Goal: Find specific page/section: Find specific page/section

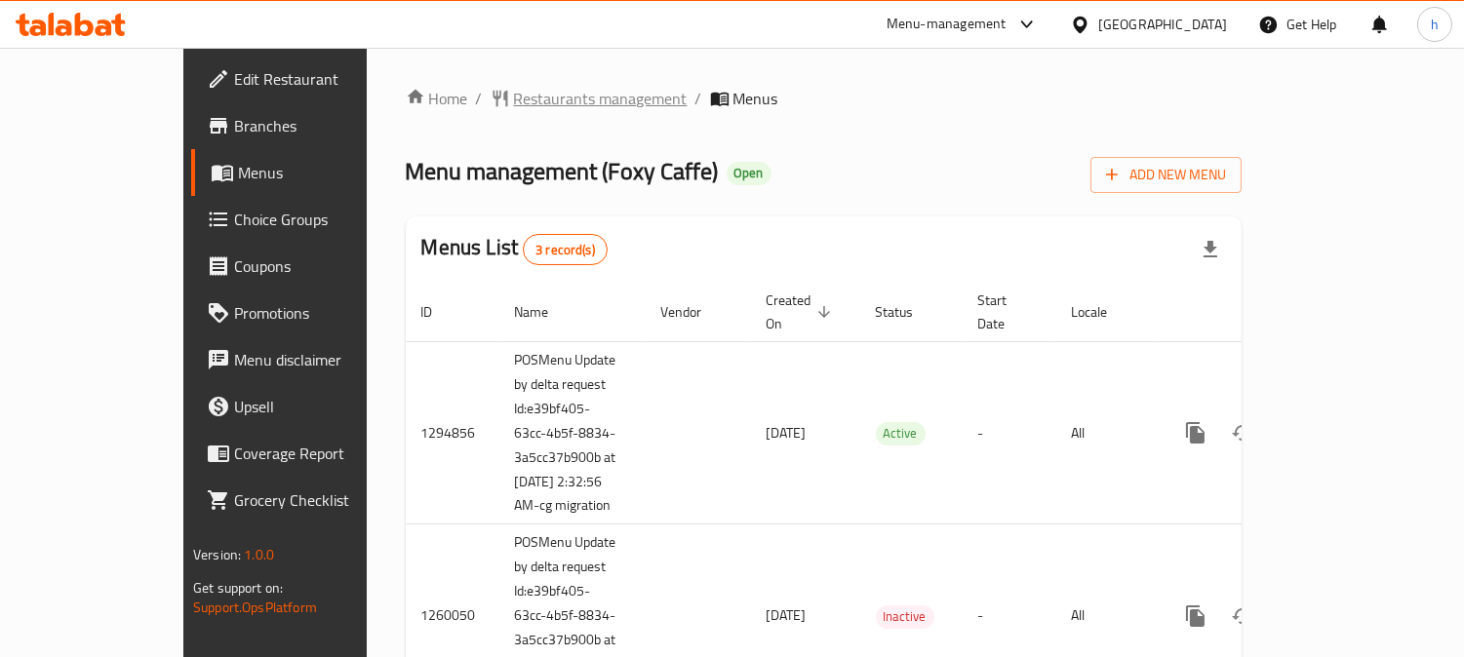
click at [514, 102] on span "Restaurants management" at bounding box center [601, 98] width 174 height 23
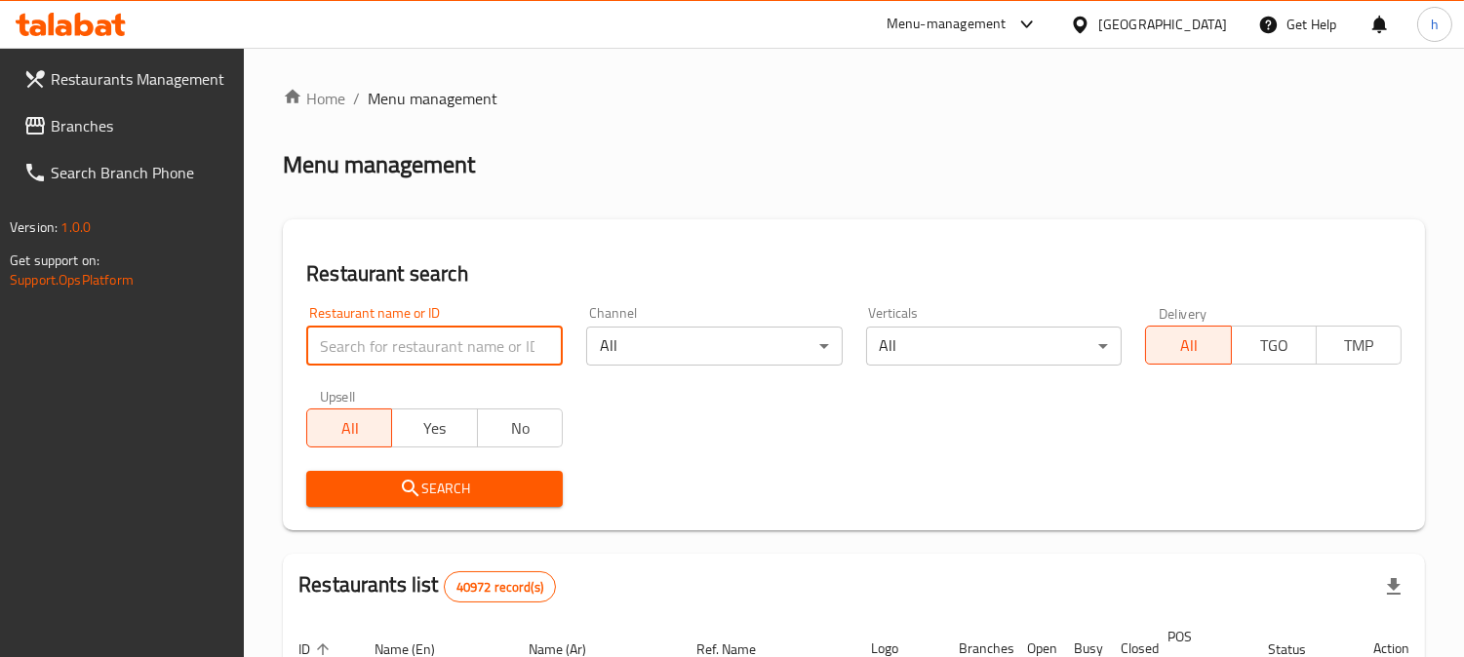
click at [408, 342] on input "search" at bounding box center [434, 346] width 256 height 39
paste input "20200"
type input "20200"
click button "Search" at bounding box center [434, 489] width 256 height 36
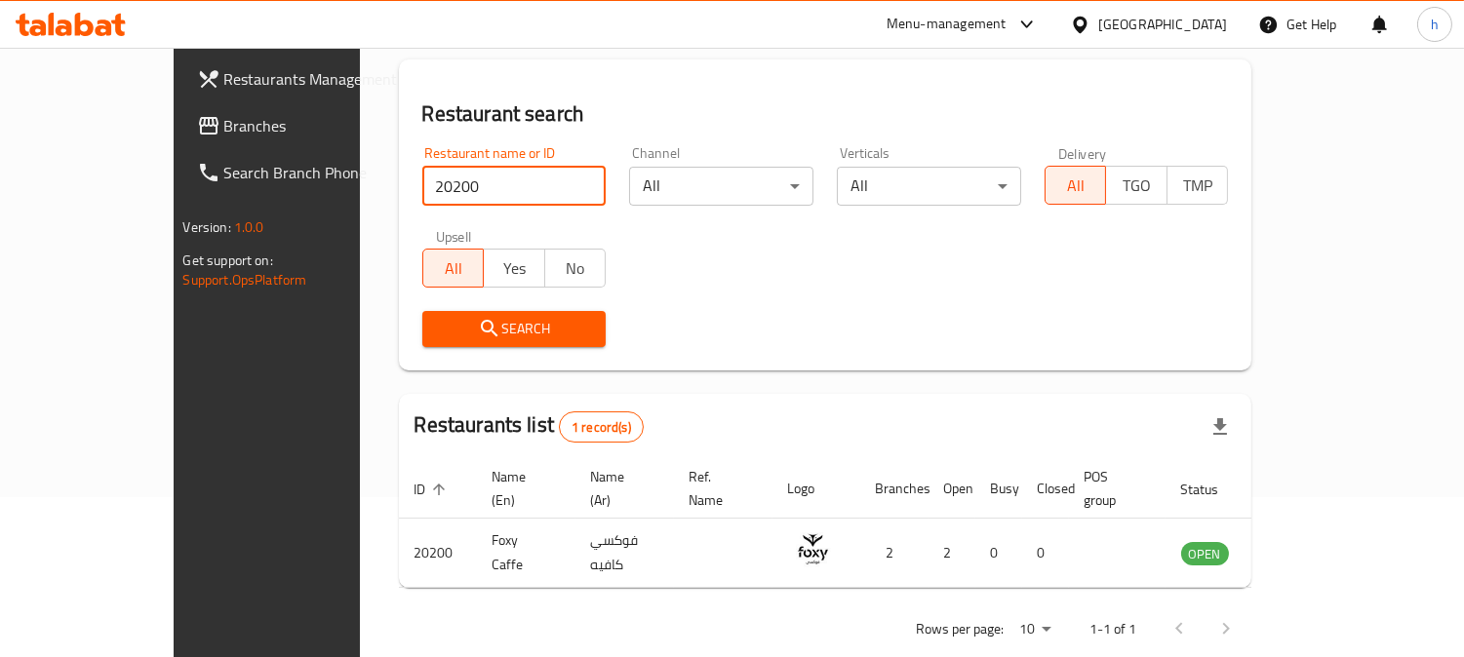
scroll to position [174, 0]
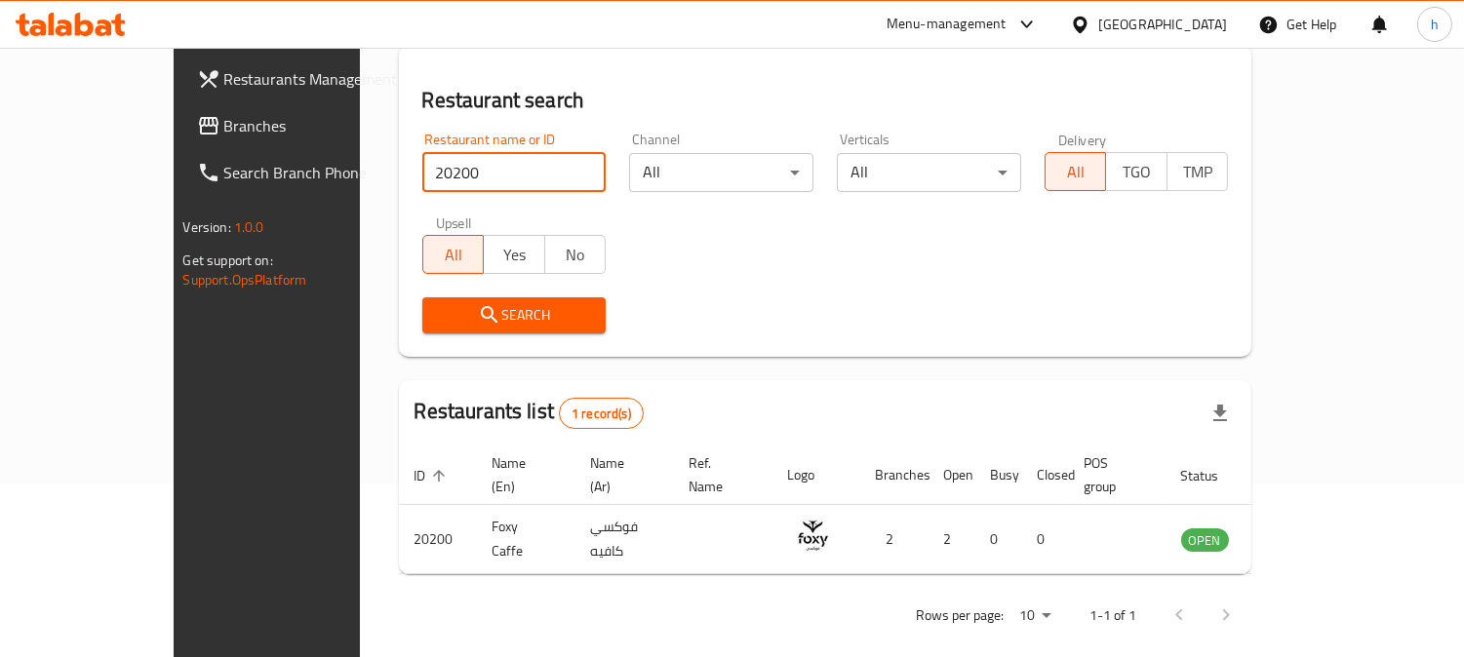
click at [479, 325] on span "Search" at bounding box center [514, 315] width 153 height 24
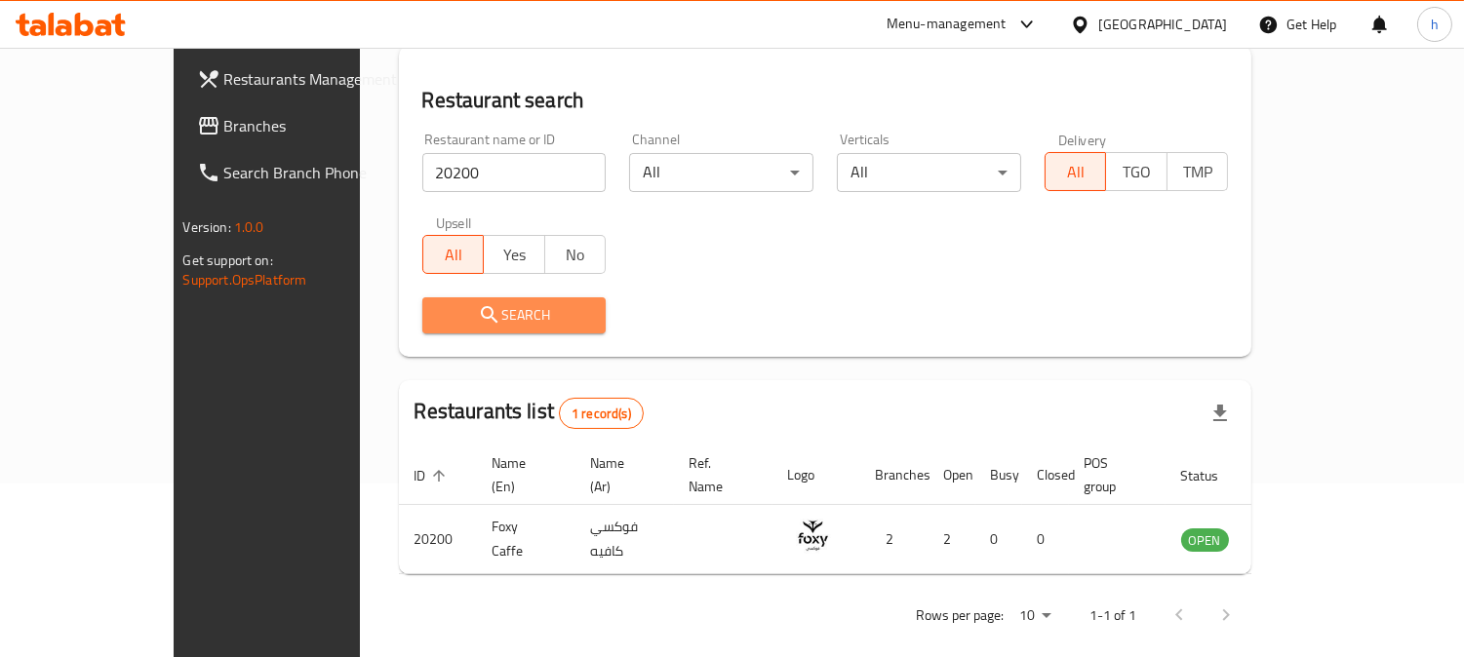
click at [479, 325] on span "Search" at bounding box center [514, 315] width 153 height 24
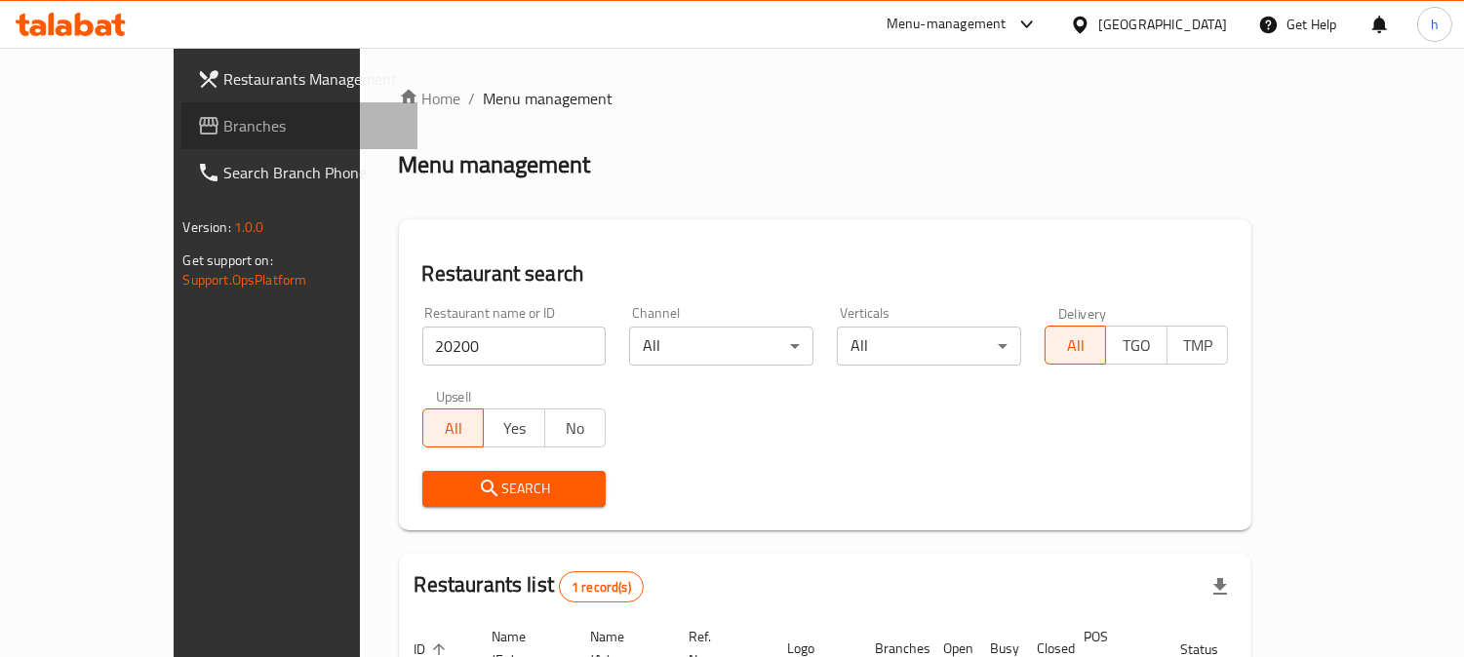
click at [224, 129] on span "Branches" at bounding box center [313, 125] width 178 height 23
